Goal: Information Seeking & Learning: Learn about a topic

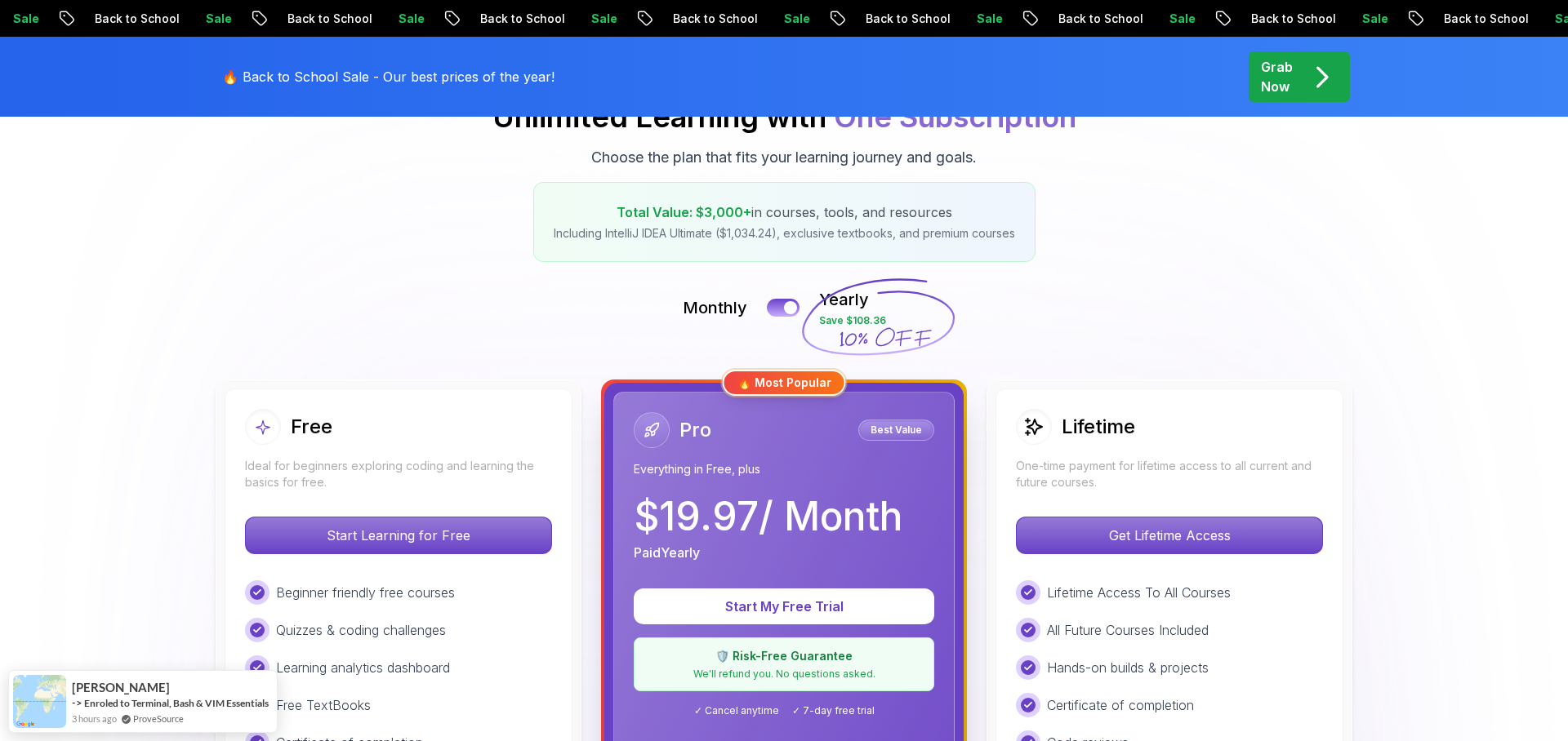
scroll to position [222, 0]
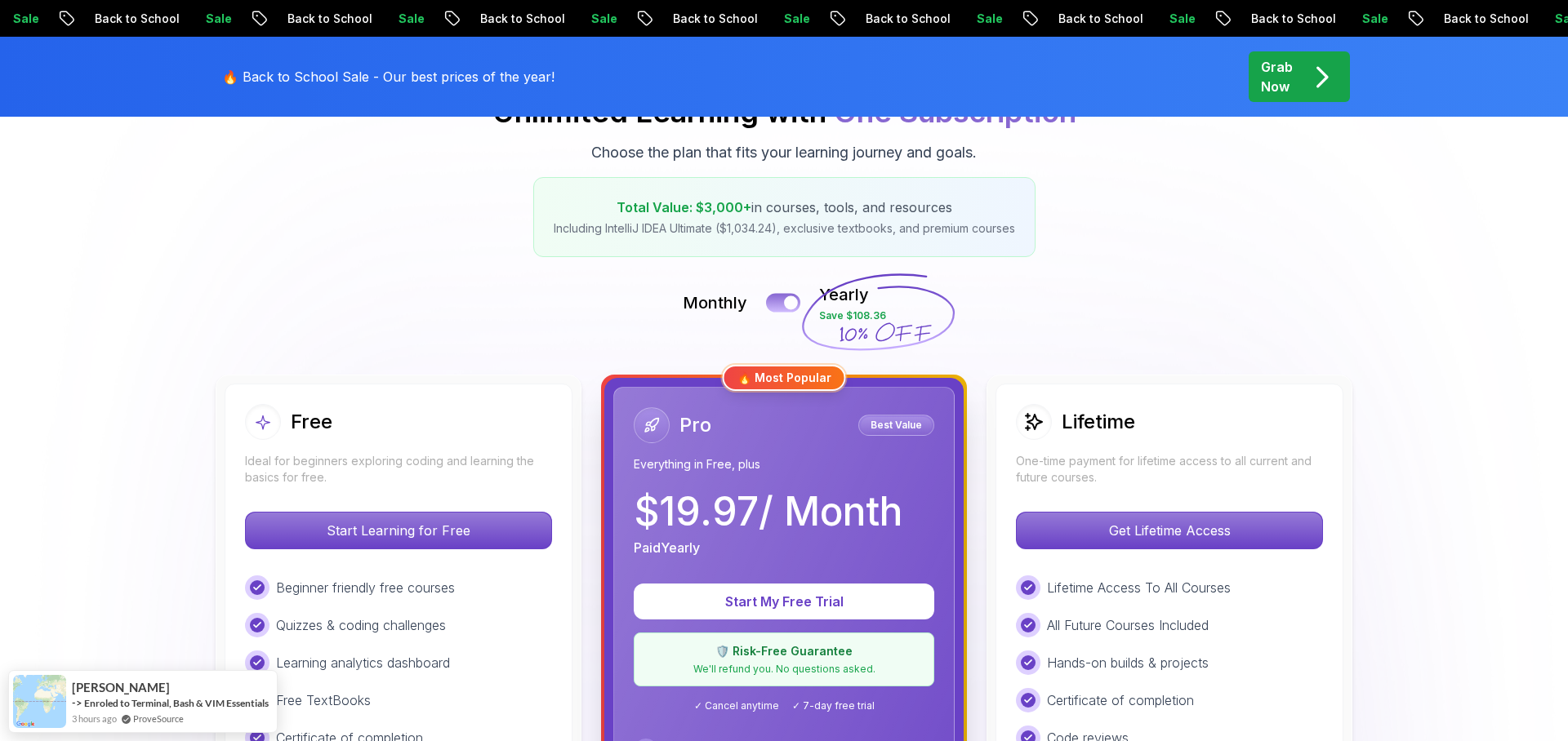
click at [784, 303] on button at bounding box center [783, 302] width 35 height 19
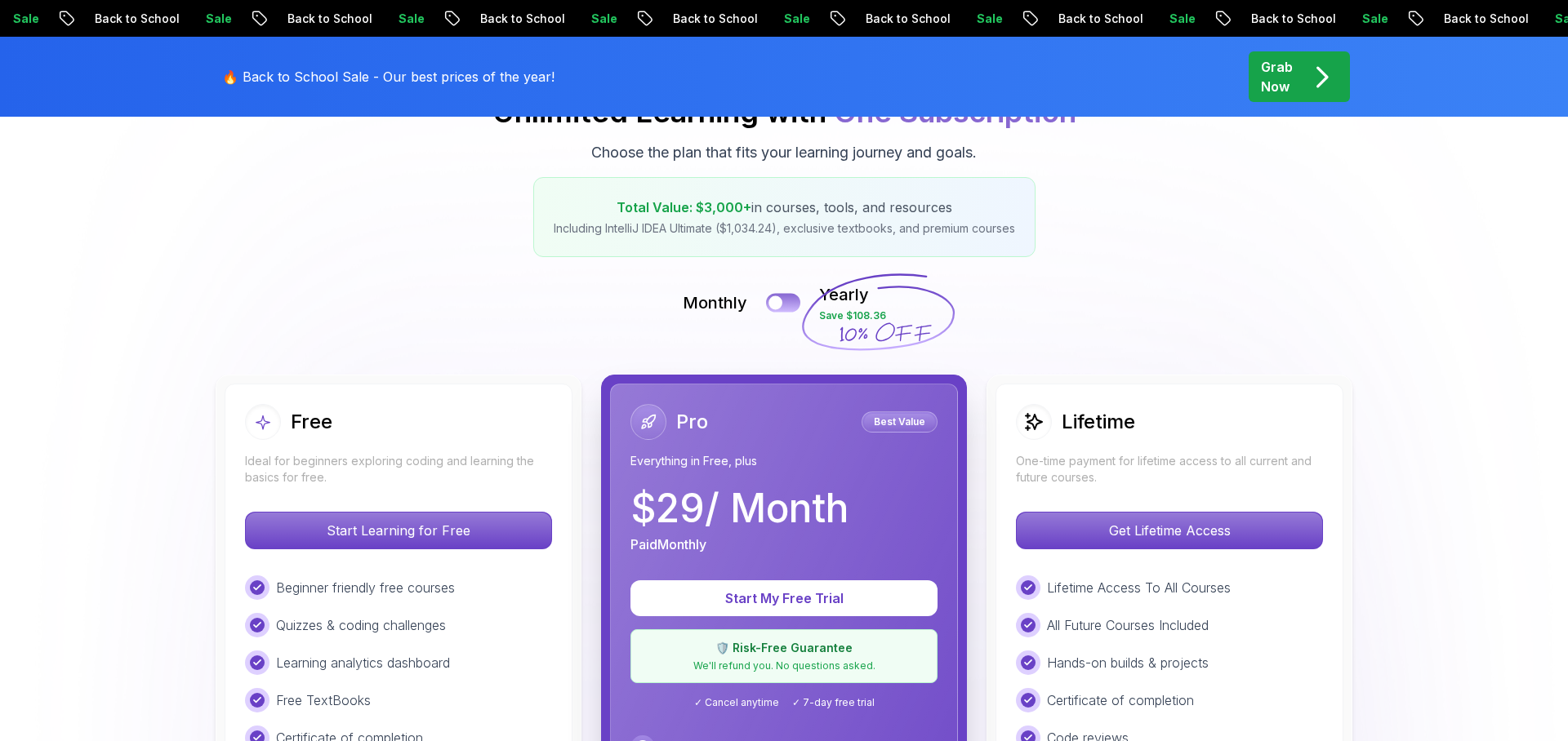
click at [790, 303] on button at bounding box center [783, 302] width 35 height 19
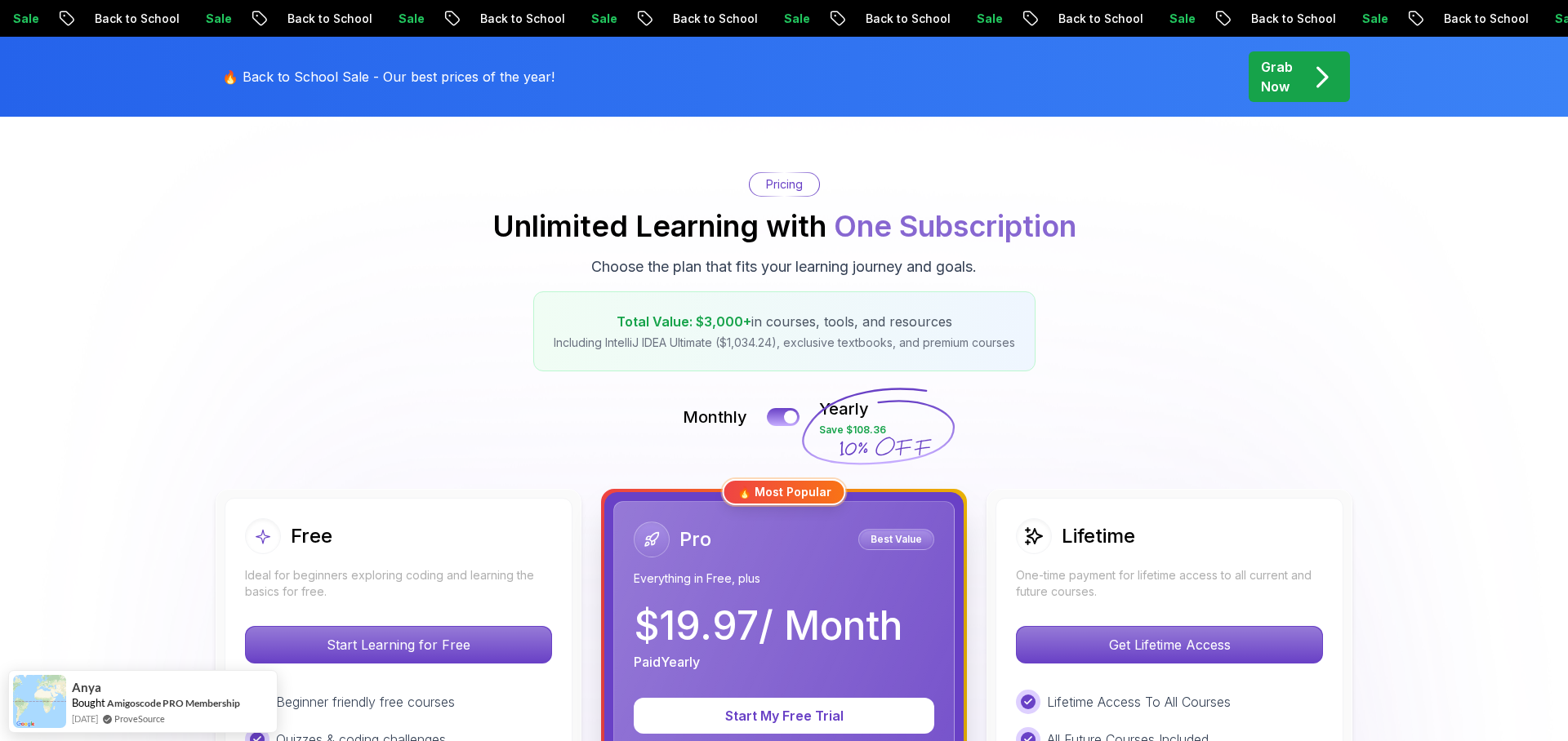
scroll to position [142, 0]
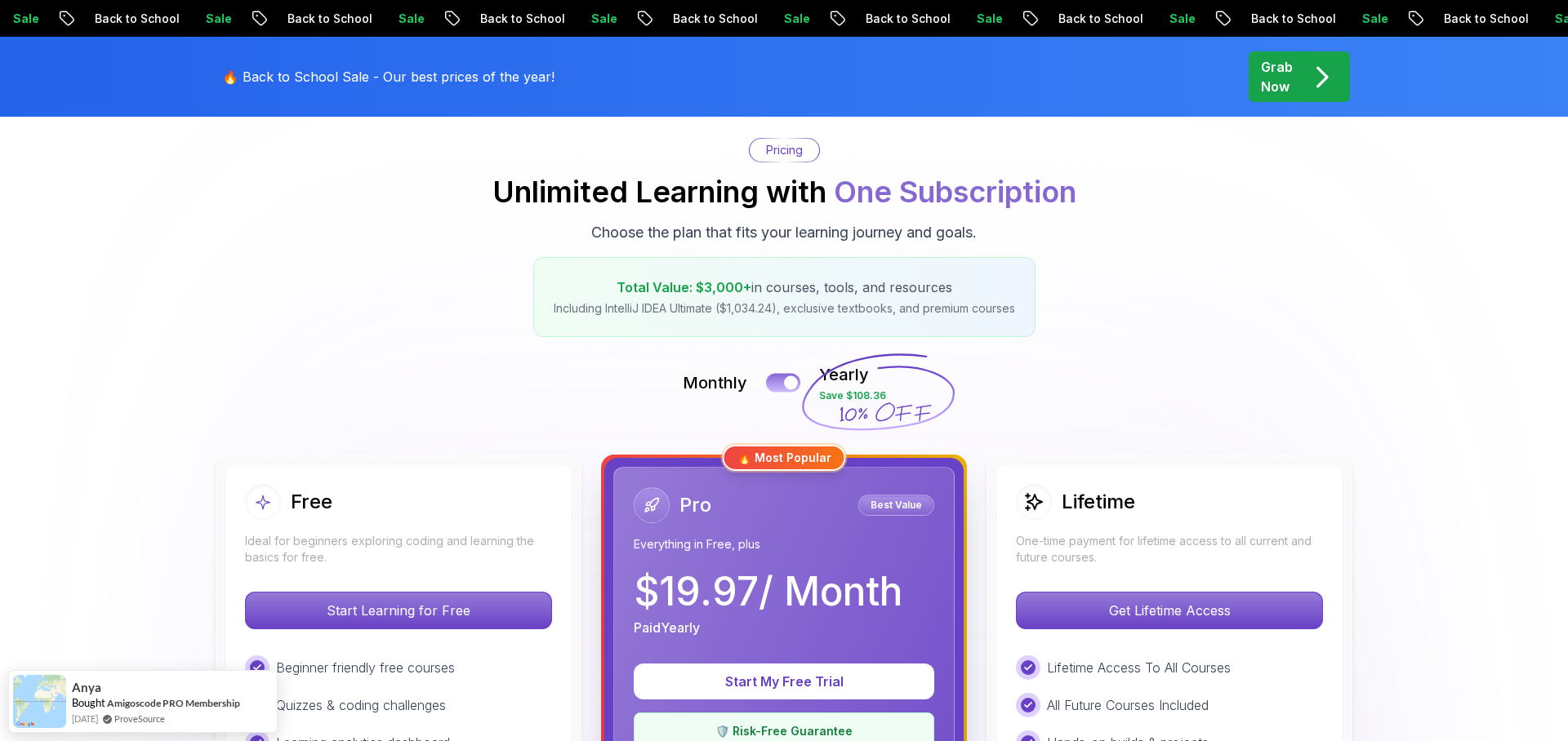
click at [774, 378] on button at bounding box center [783, 382] width 35 height 19
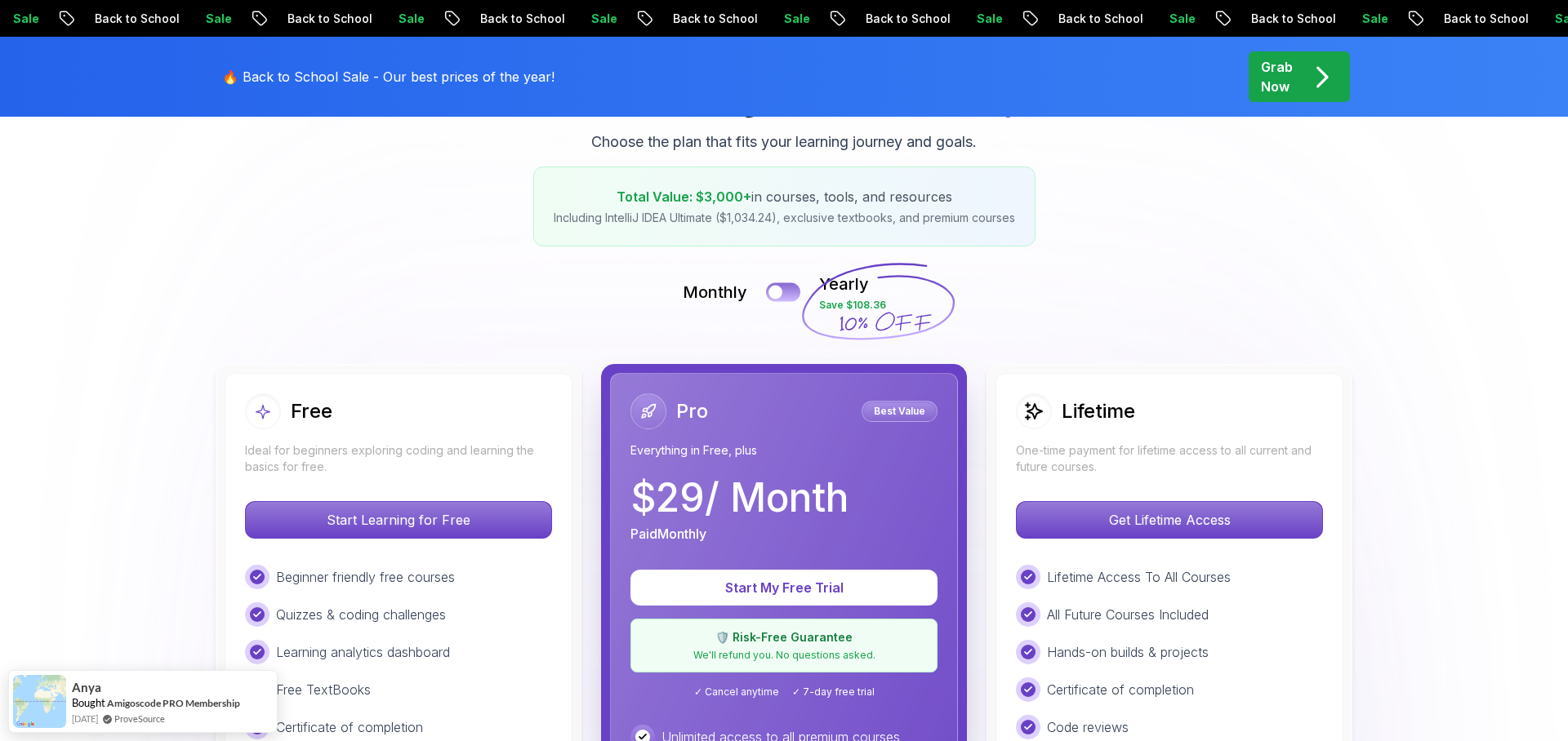
scroll to position [315, 0]
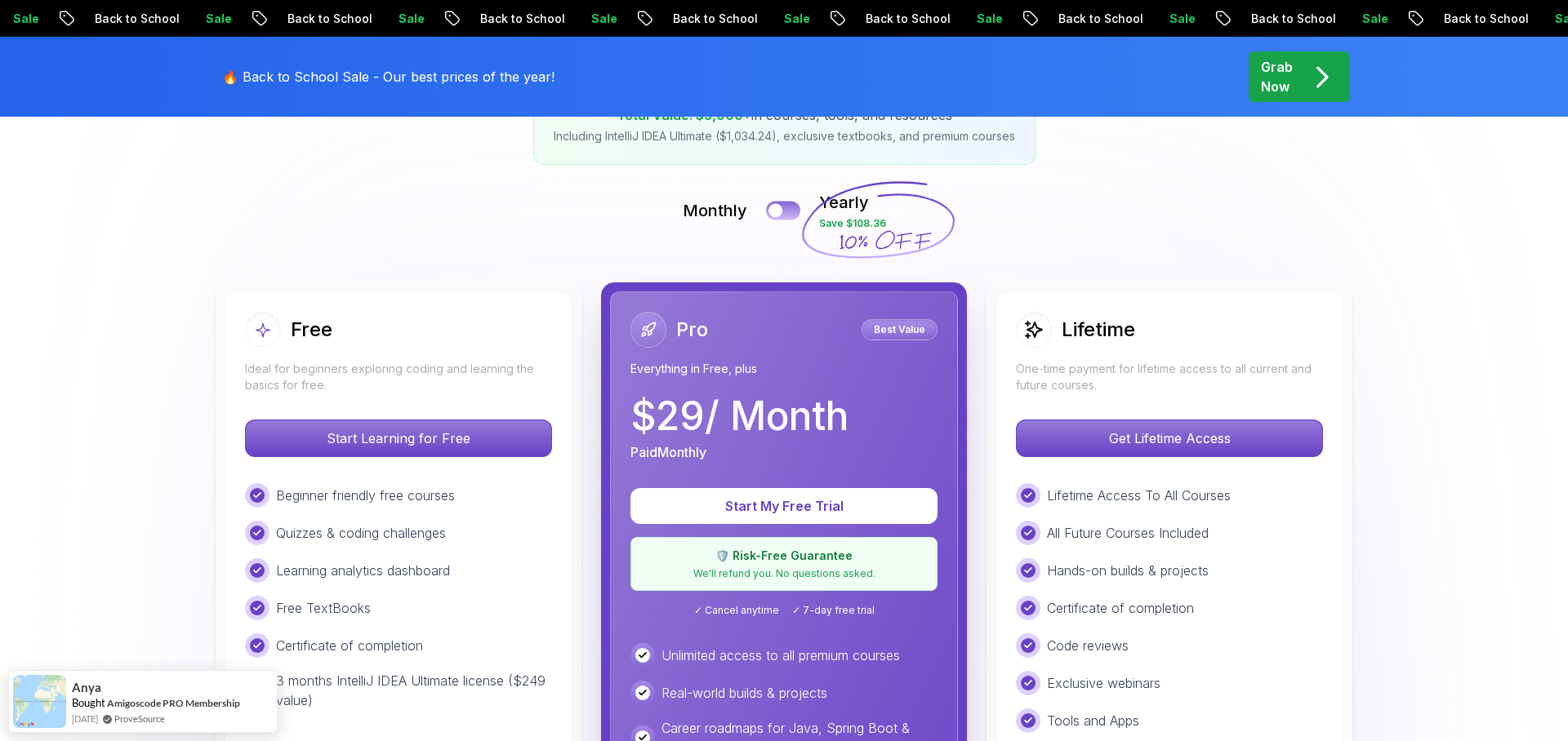
click at [787, 213] on button at bounding box center [783, 210] width 35 height 19
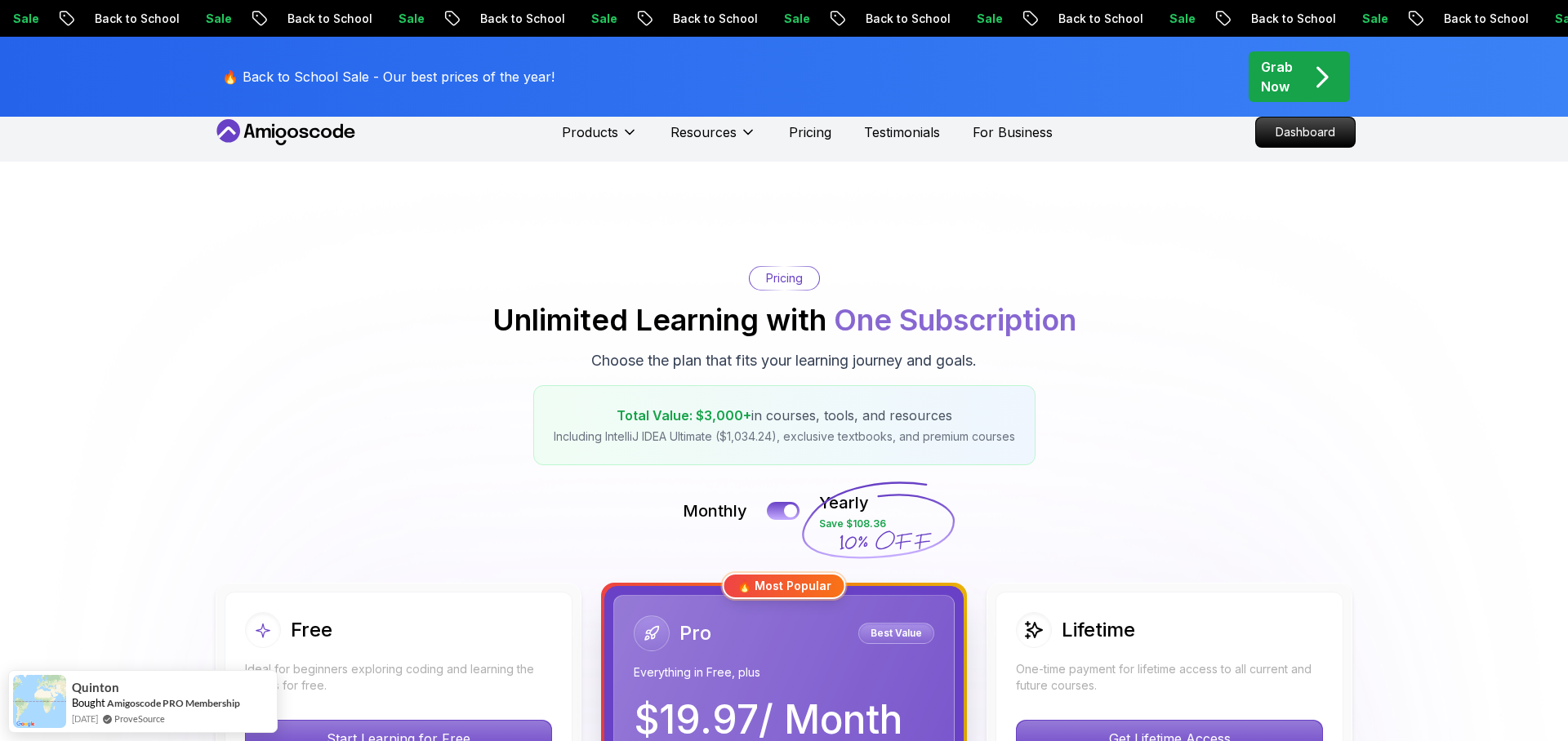
scroll to position [0, 0]
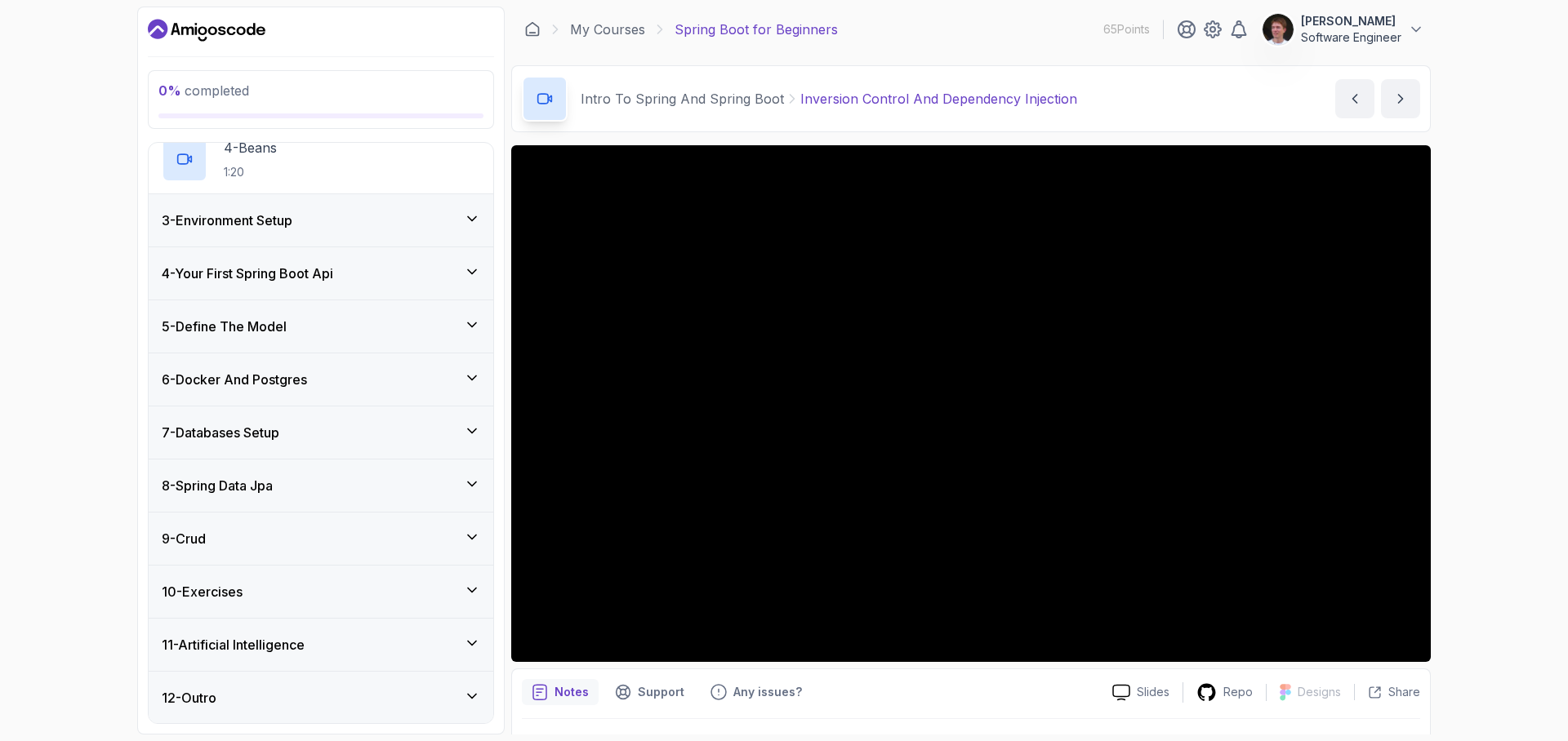
scroll to position [330, 0]
click at [251, 532] on div "9 - Crud" at bounding box center [320, 537] width 318 height 20
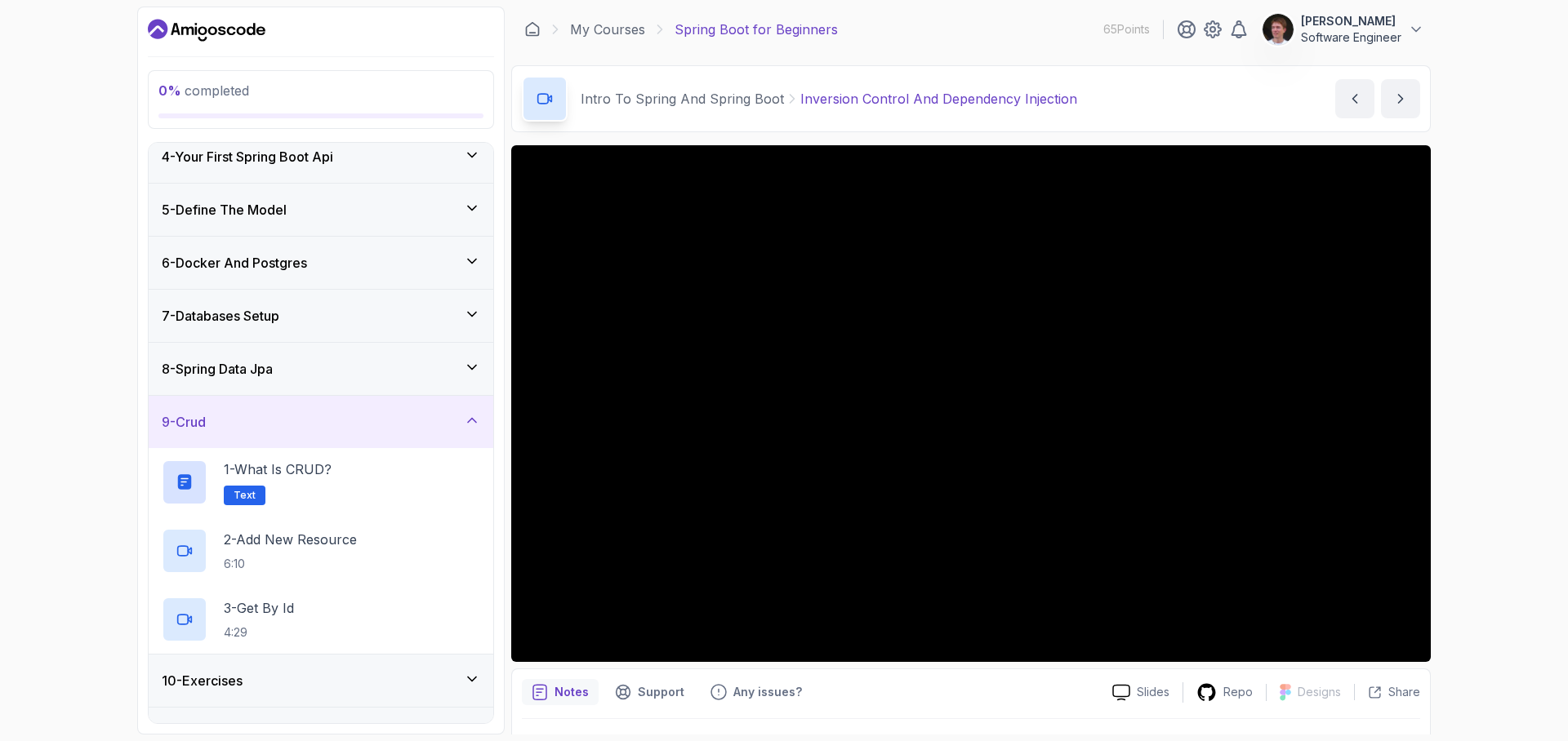
scroll to position [261, 0]
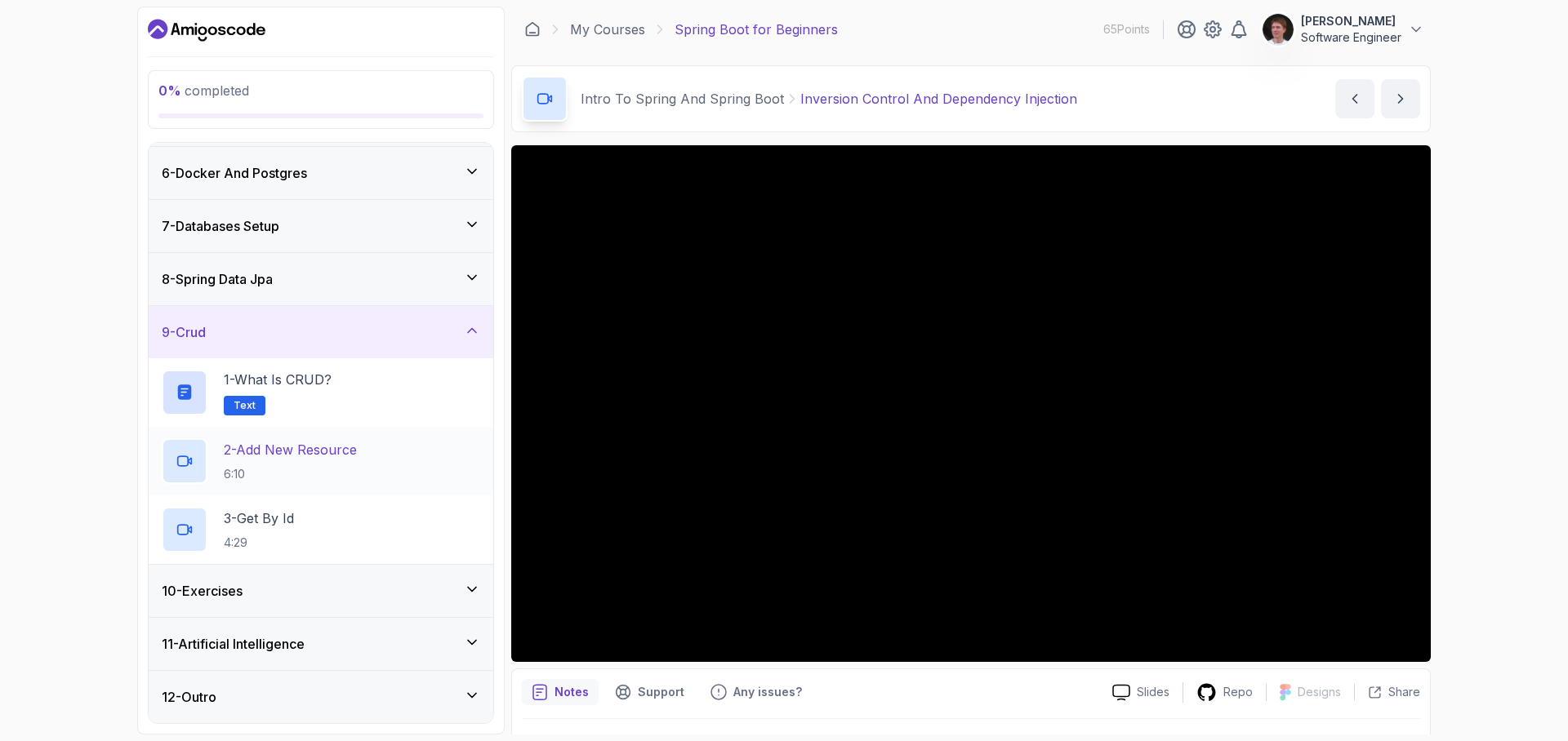
click at [317, 457] on p "2 - Add New Resource" at bounding box center [290, 450] width 133 height 20
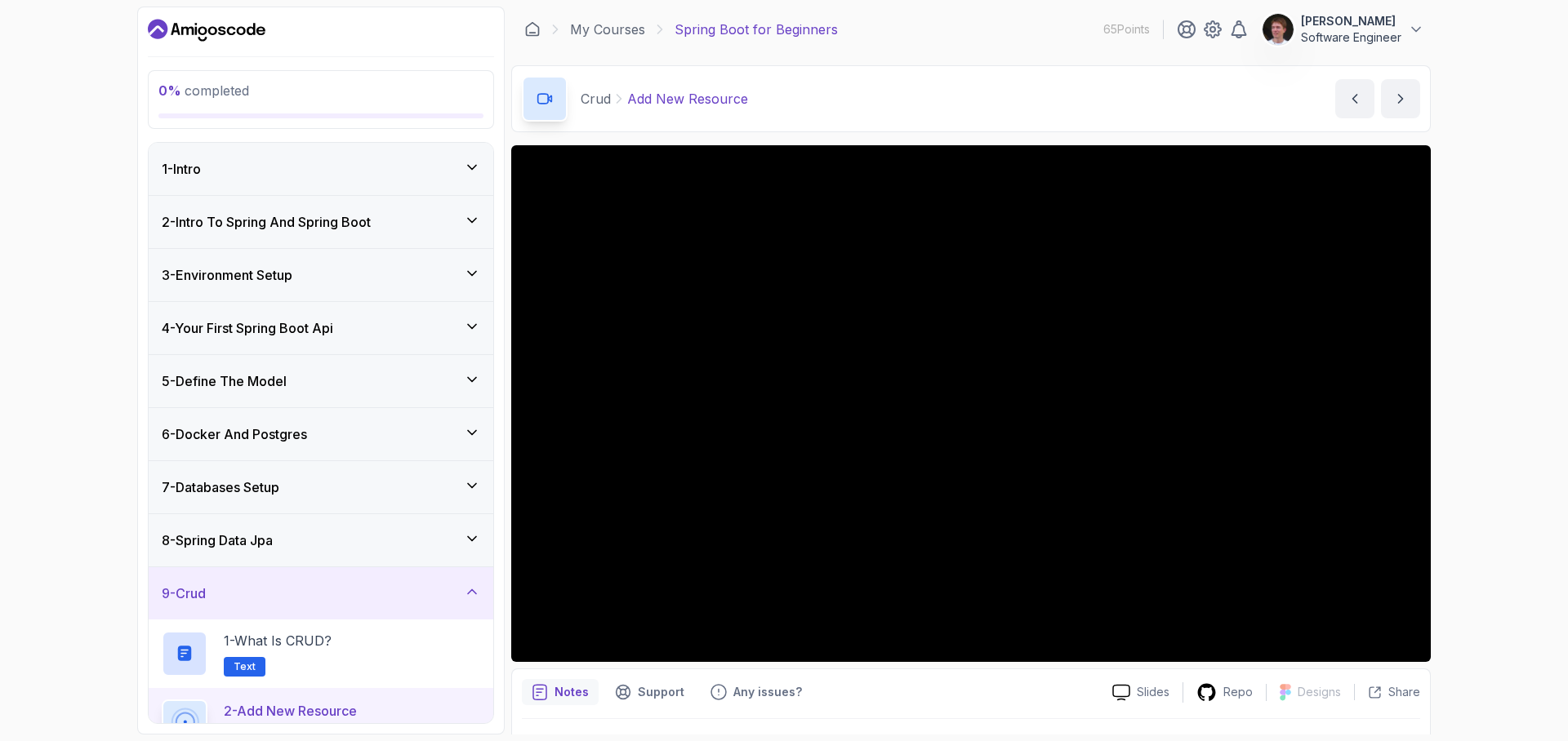
click at [298, 229] on h3 "2 - Intro To Spring And Spring Boot" at bounding box center [266, 222] width 210 height 20
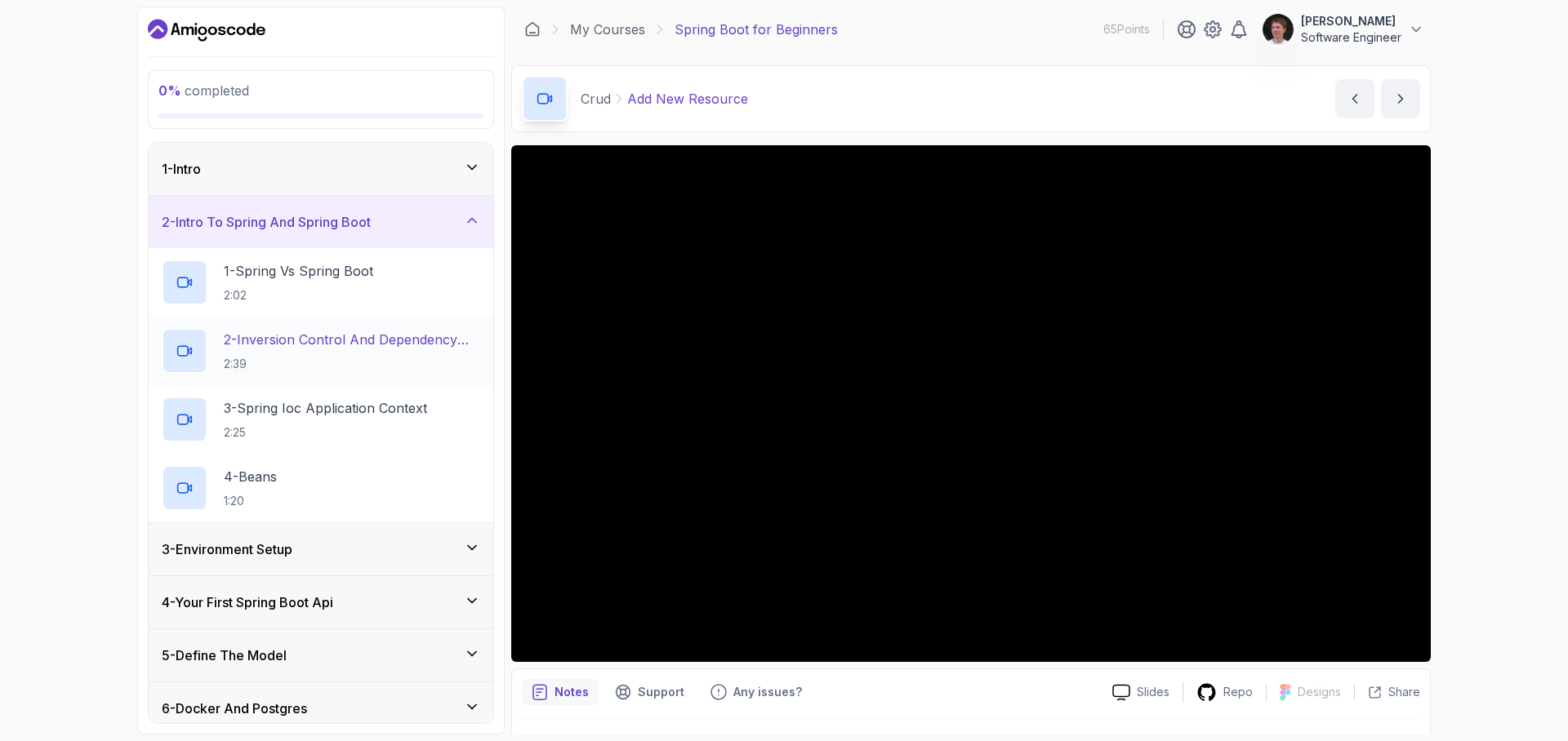
click at [334, 346] on p "2 - Inversion Control And Dependency Injection" at bounding box center [351, 339] width 256 height 20
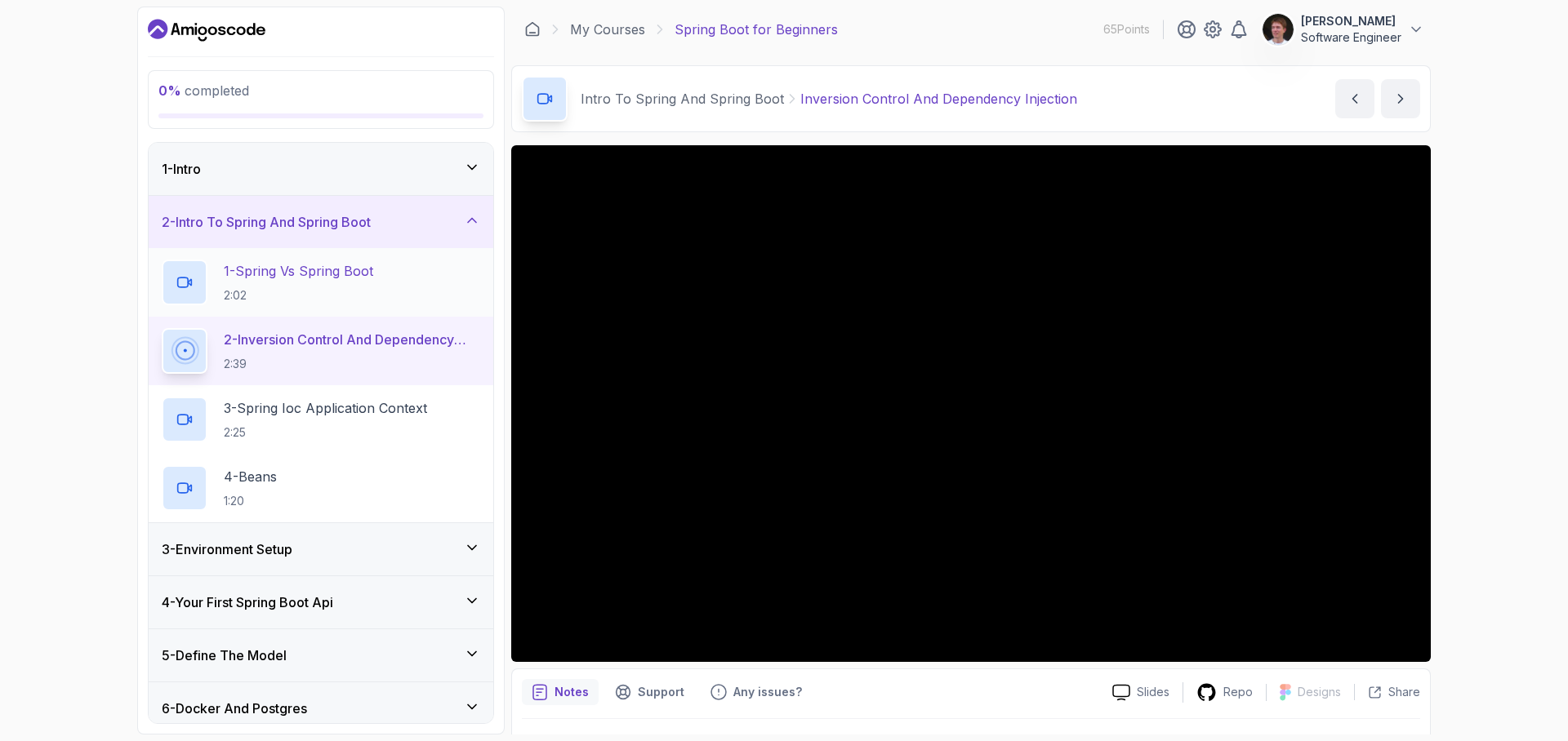
click at [322, 273] on p "1 - Spring Vs Spring Boot" at bounding box center [298, 270] width 149 height 20
